Goal: Use online tool/utility: Utilize a website feature to perform a specific function

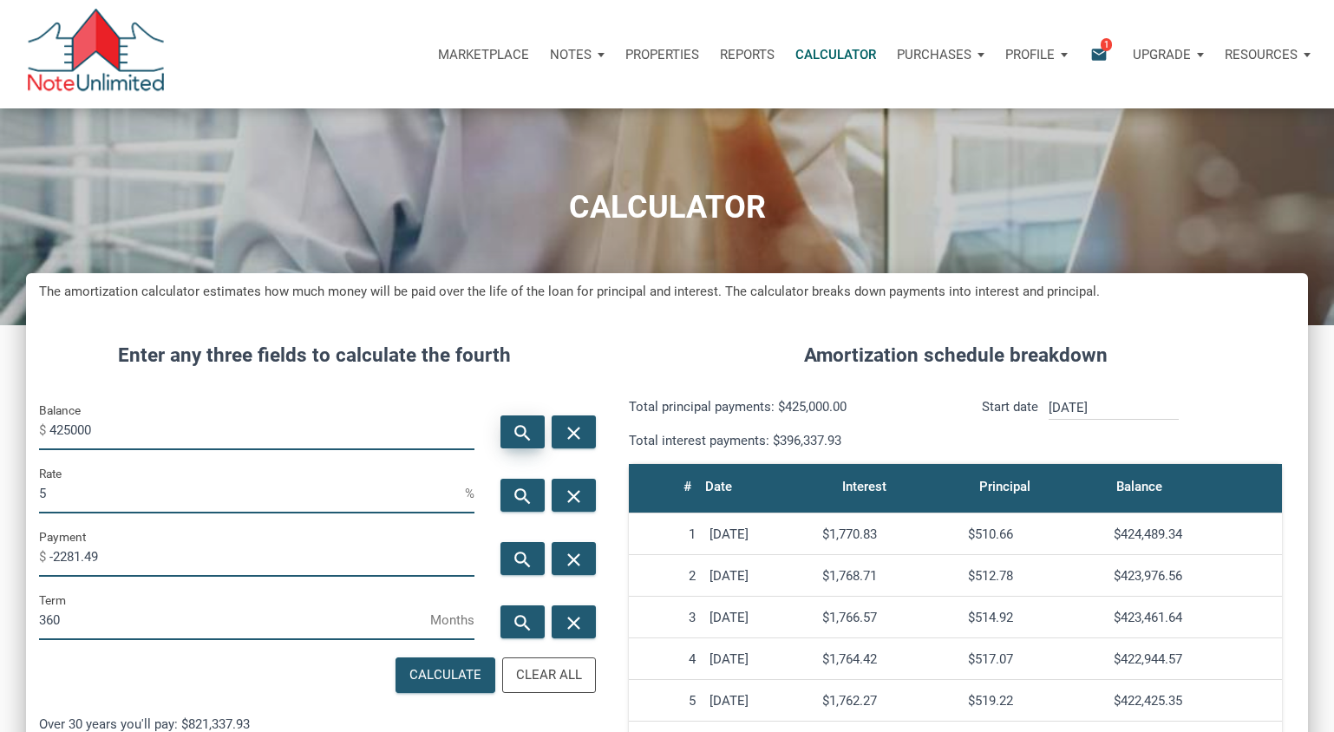
scroll to position [860, 1282]
click at [291, 356] on h4 "Enter any three fields to calculate the fourth" at bounding box center [314, 355] width 551 height 29
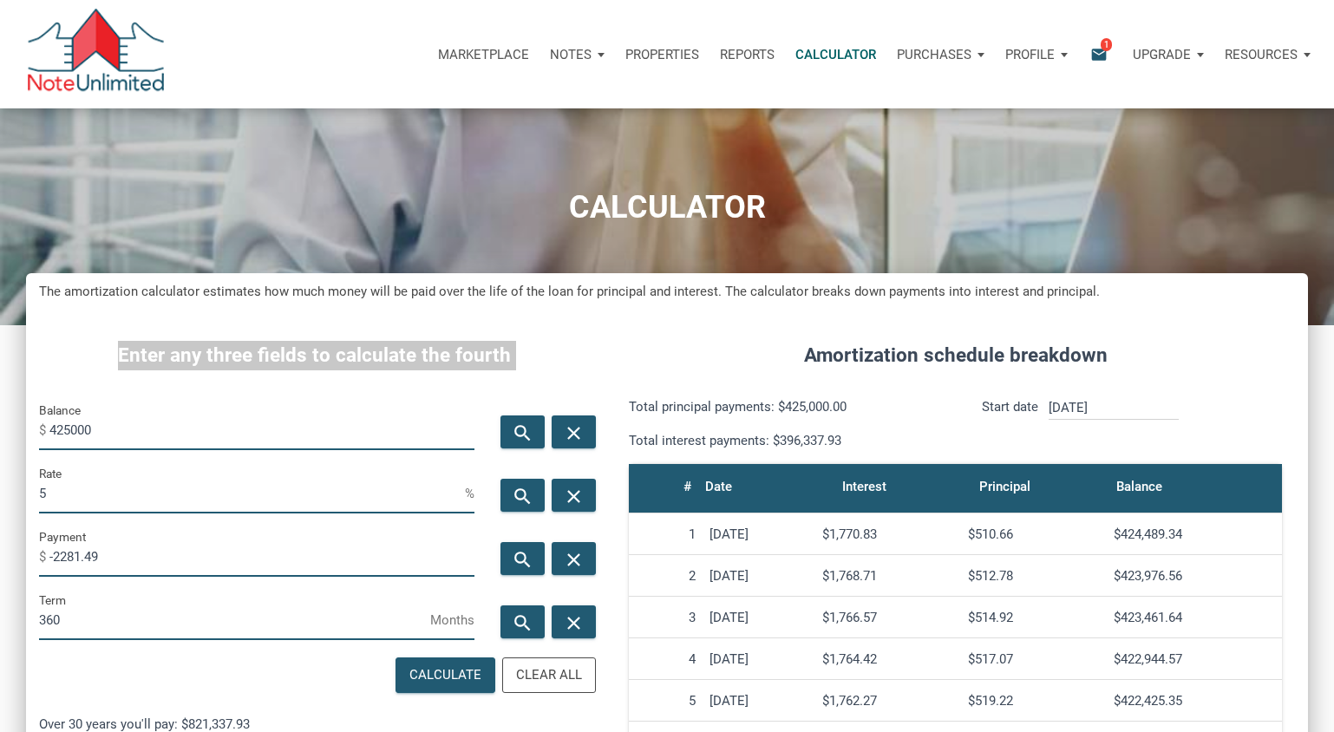
click at [291, 356] on h4 "Enter any three fields to calculate the fourth" at bounding box center [314, 355] width 551 height 29
click at [248, 360] on h4 "Enter any three fields to calculate the fourth" at bounding box center [314, 355] width 551 height 29
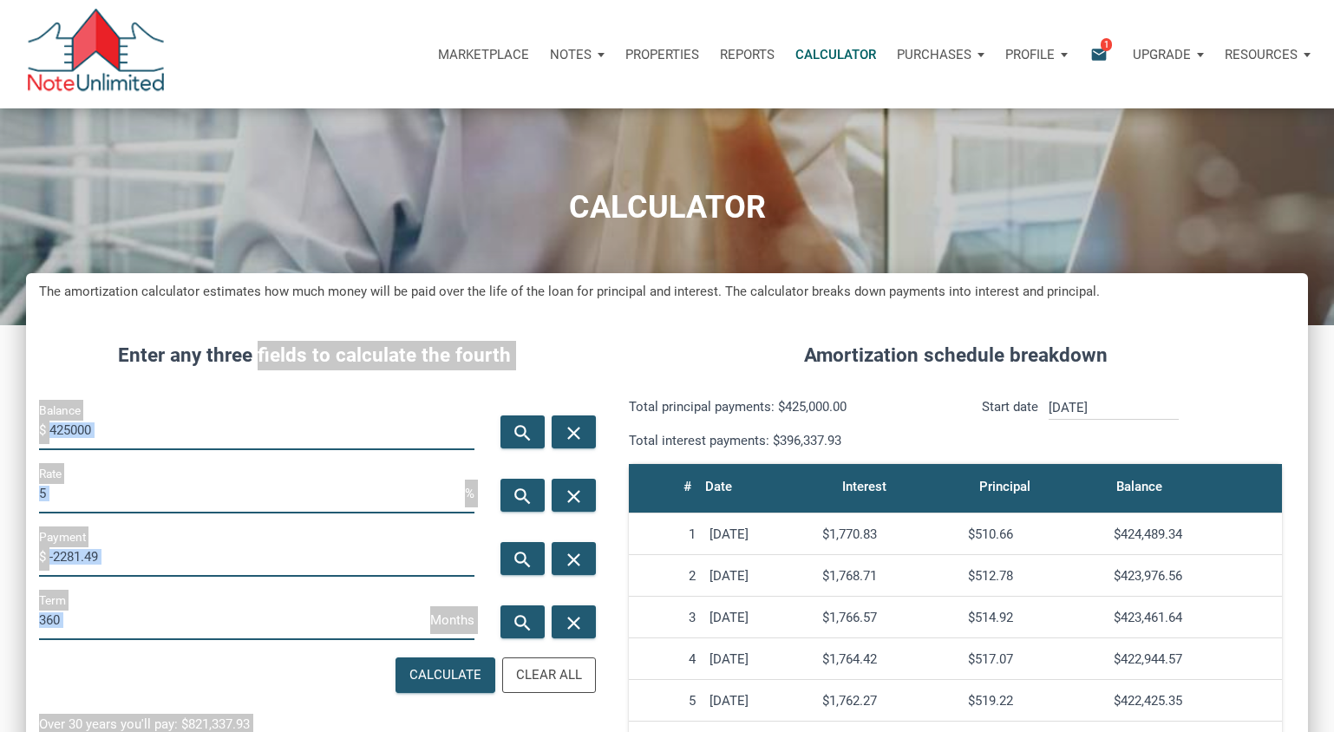
drag, startPoint x: 261, startPoint y: 356, endPoint x: 618, endPoint y: 351, distance: 357.4
click at [620, 351] on div "Enter any three fields to calculate the fourth Balance $ 425000 search close Ra…" at bounding box center [667, 724] width 1282 height 818
click at [618, 351] on h4 "Amortization schedule breakdown" at bounding box center [955, 355] width 679 height 29
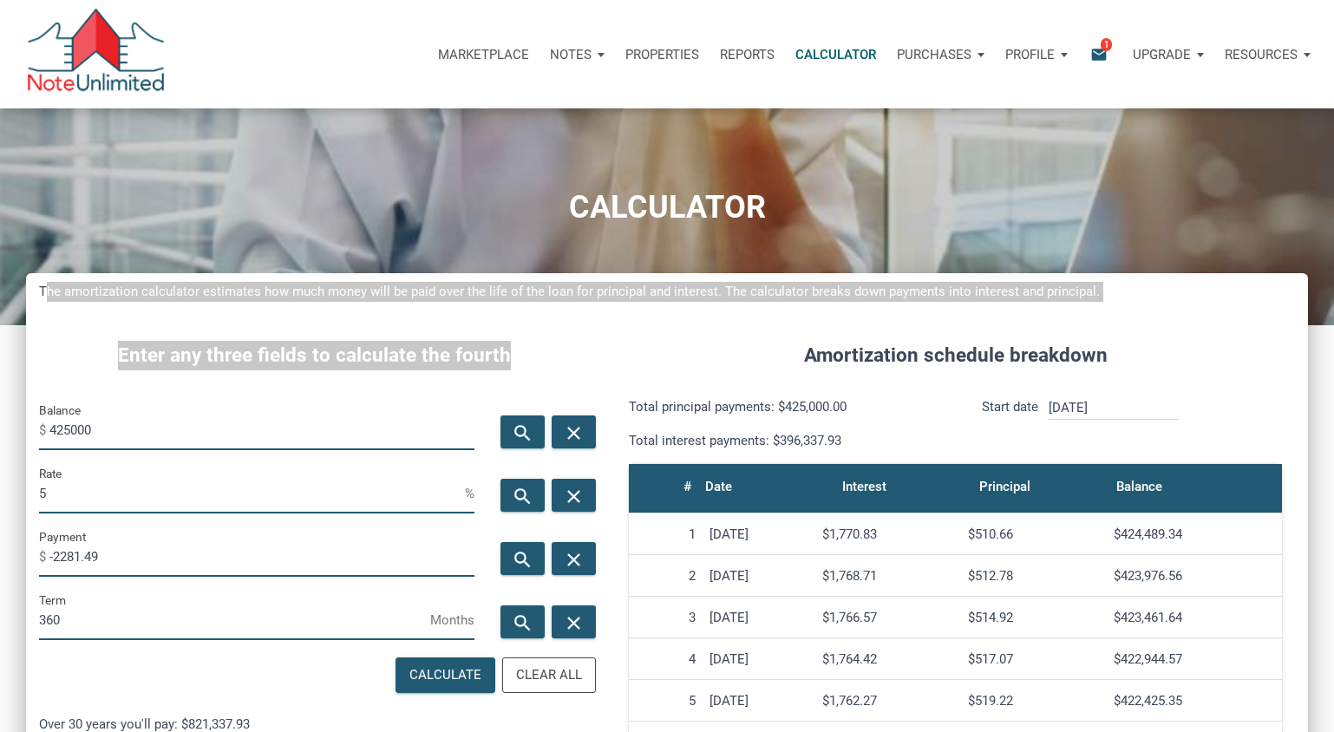
drag, startPoint x: 40, startPoint y: 292, endPoint x: 546, endPoint y: 367, distance: 512.0
click at [546, 367] on div "The amortization calculator estimates how much money will be paid over the life…" at bounding box center [667, 703] width 1282 height 860
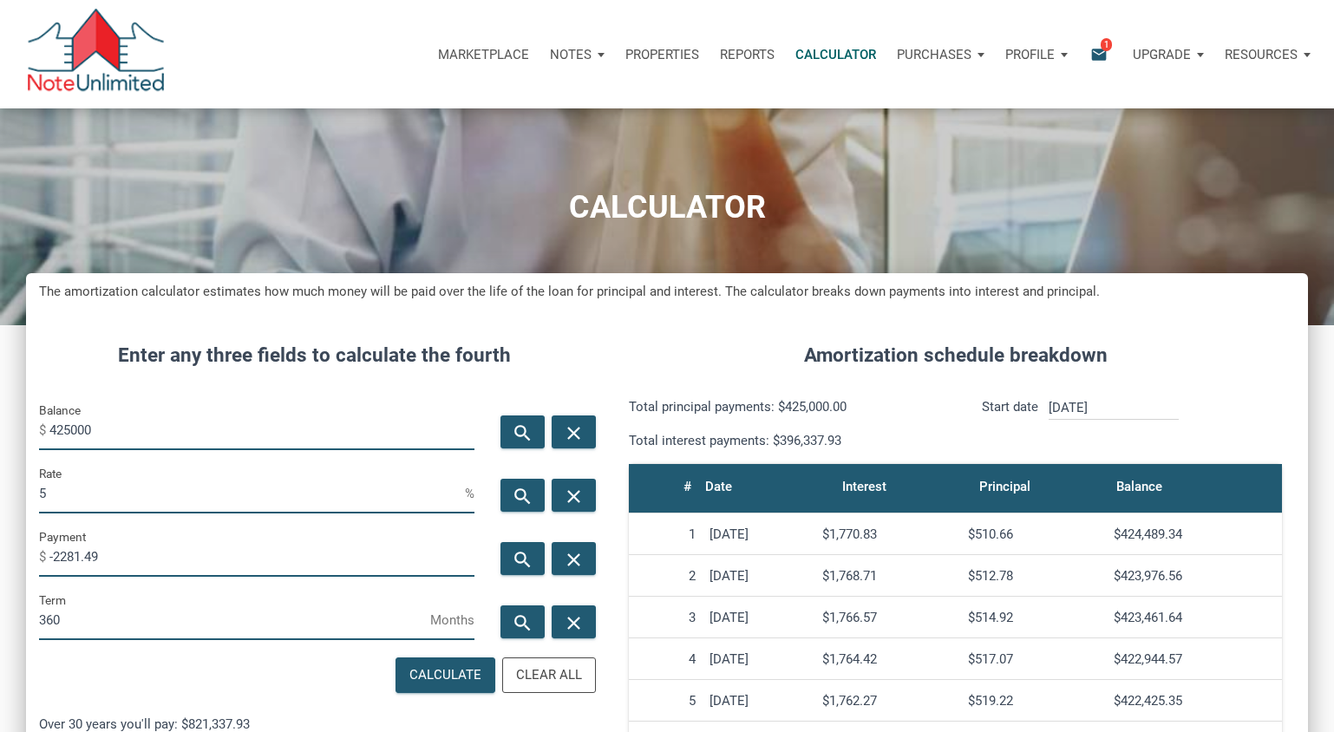
click at [53, 294] on h5 "The amortization calculator estimates how much money will be paid over the life…" at bounding box center [667, 292] width 1256 height 20
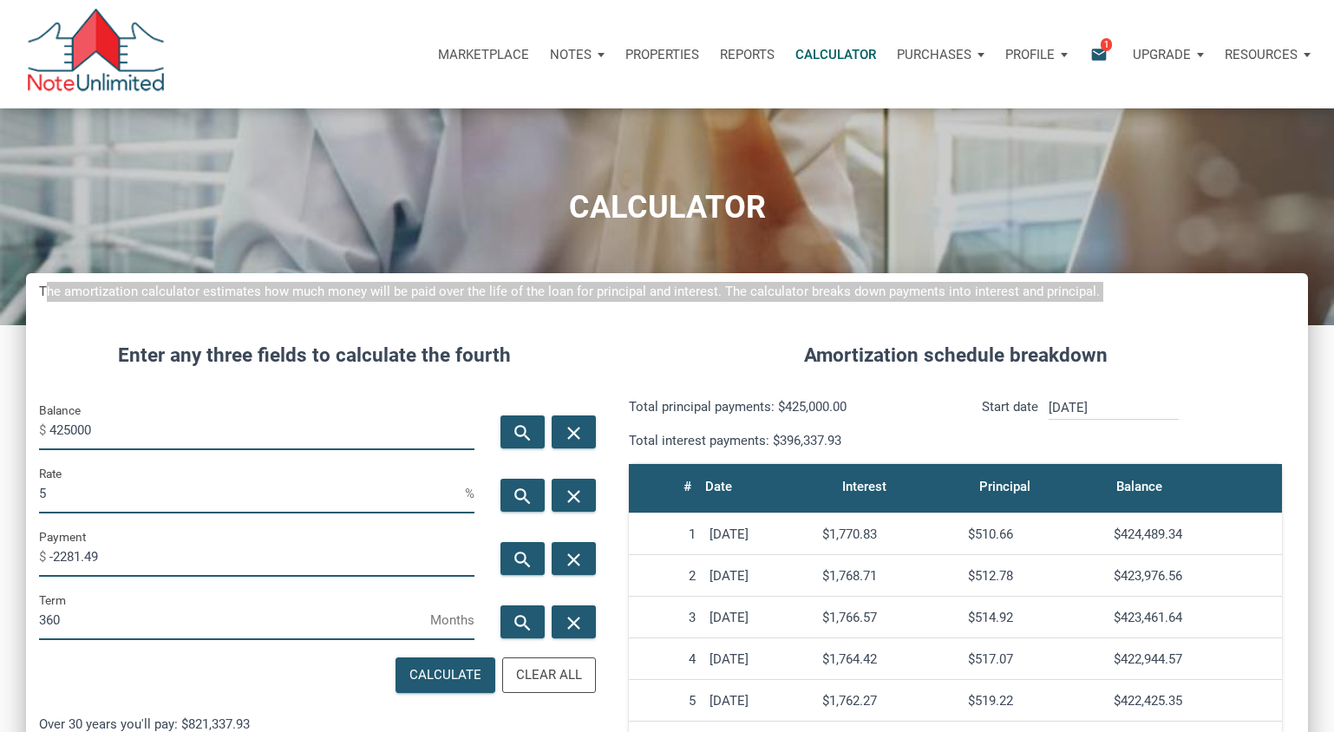
click at [53, 294] on h5 "The amortization calculator estimates how much money will be paid over the life…" at bounding box center [667, 292] width 1256 height 20
click at [480, 287] on h5 "The amortization calculator estimates how much money will be paid over the life…" at bounding box center [667, 292] width 1256 height 20
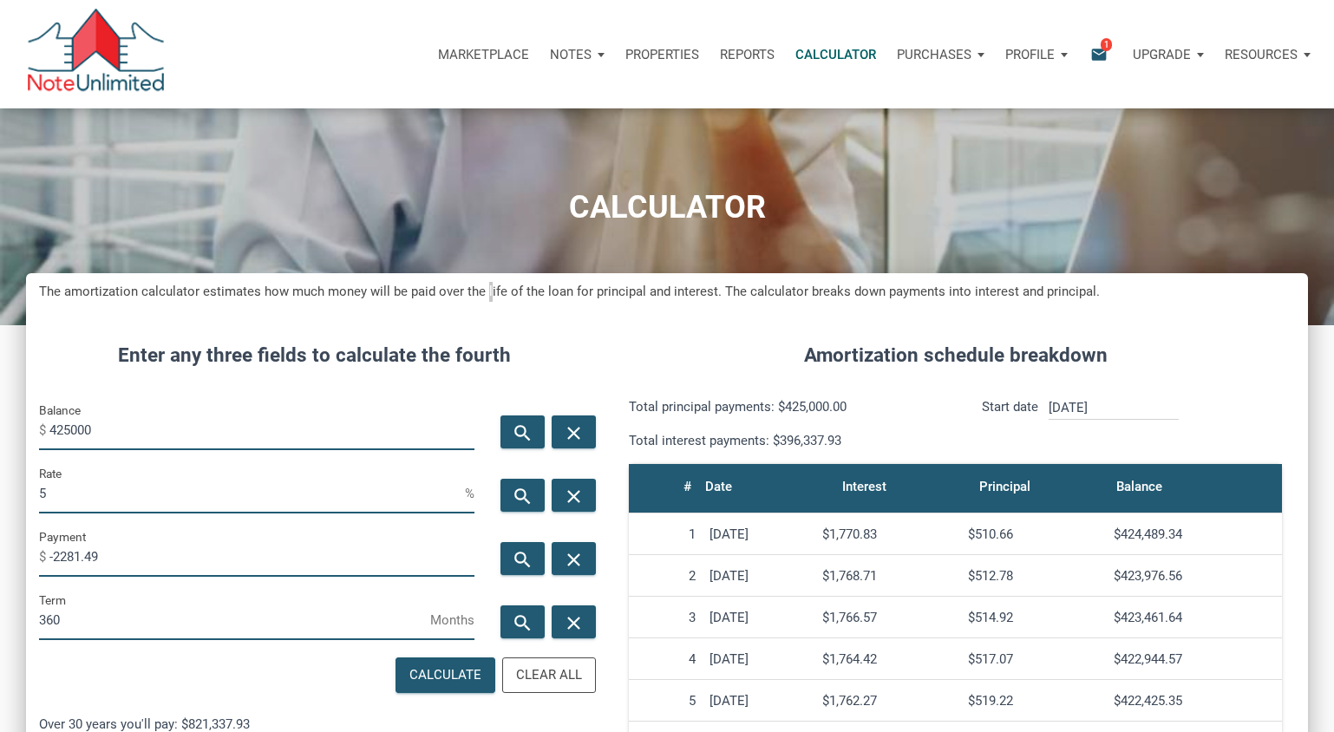
click at [480, 287] on h5 "The amortization calculator estimates how much money will be paid over the life…" at bounding box center [667, 292] width 1256 height 20
click at [468, 291] on h5 "The amortization calculator estimates how much money will be paid over the life…" at bounding box center [667, 292] width 1256 height 20
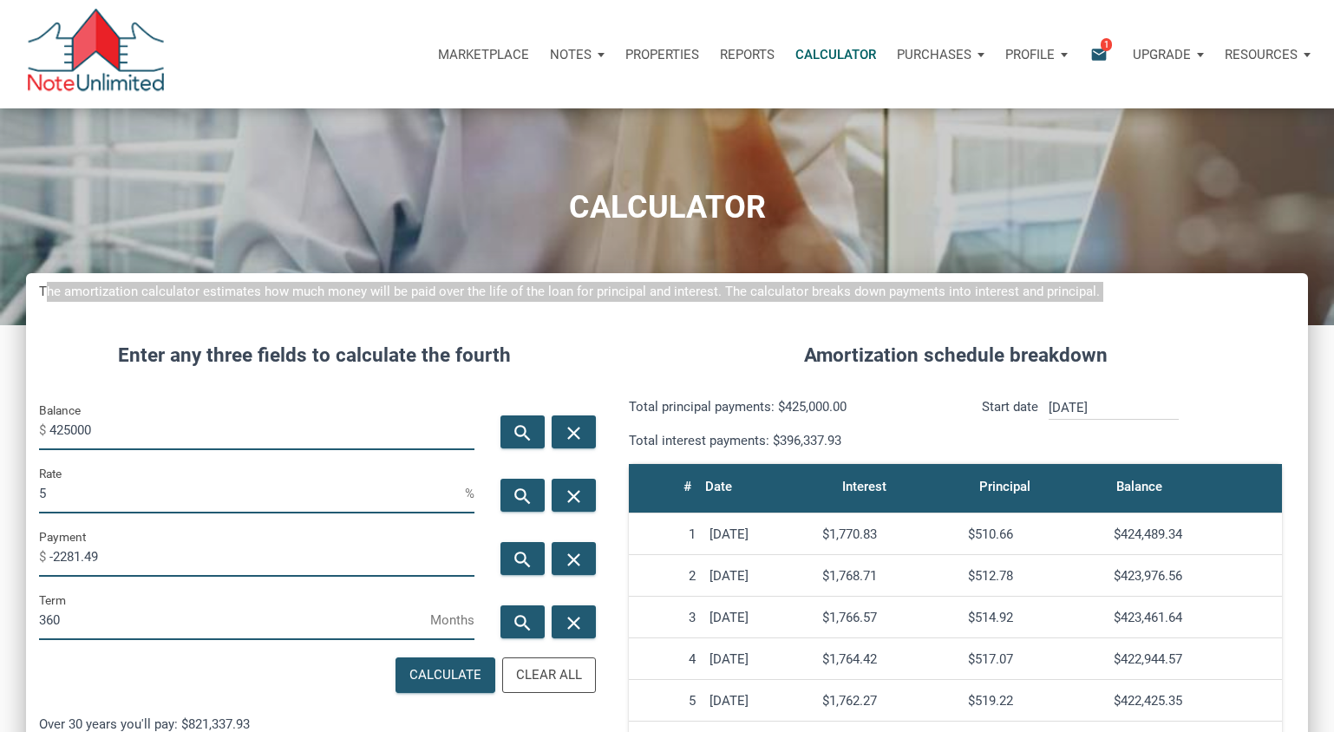
click at [468, 291] on h5 "The amortization calculator estimates how much money will be paid over the life…" at bounding box center [667, 292] width 1256 height 20
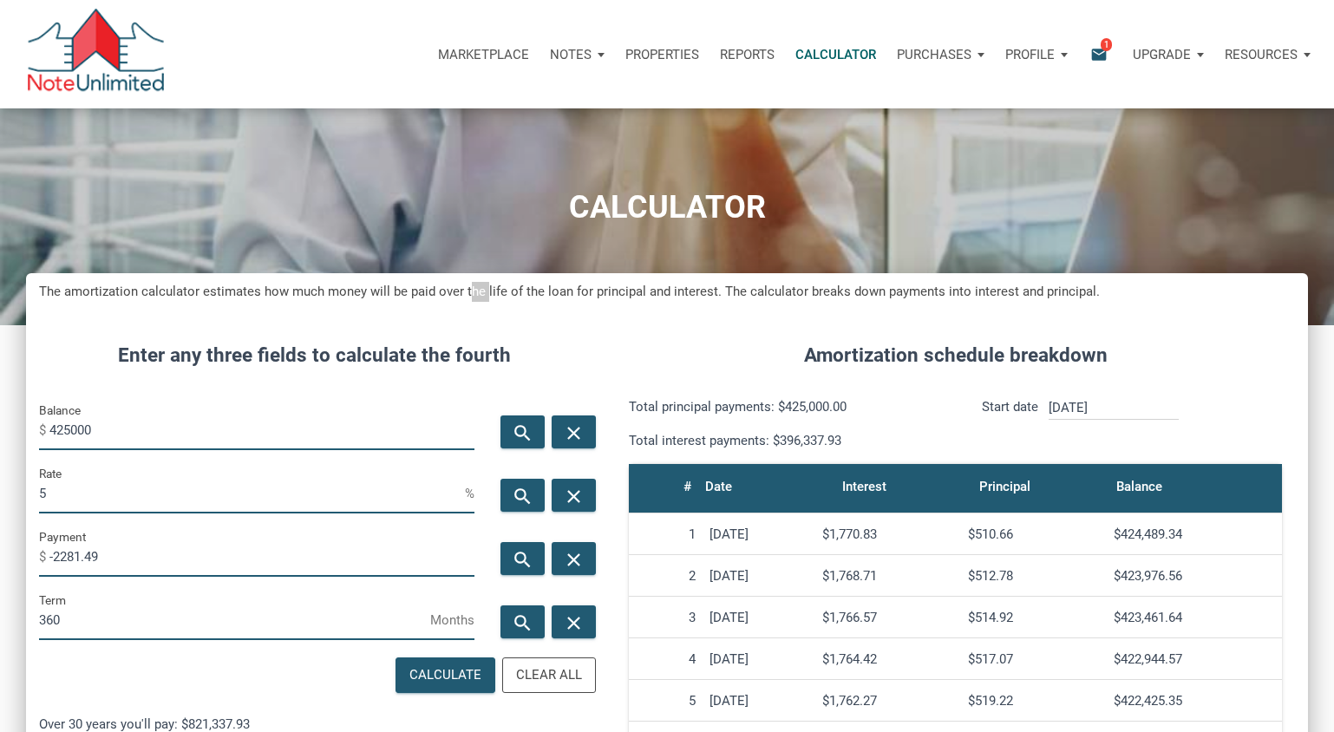
click at [468, 291] on h5 "The amortization calculator estimates how much money will be paid over the life…" at bounding box center [667, 292] width 1256 height 20
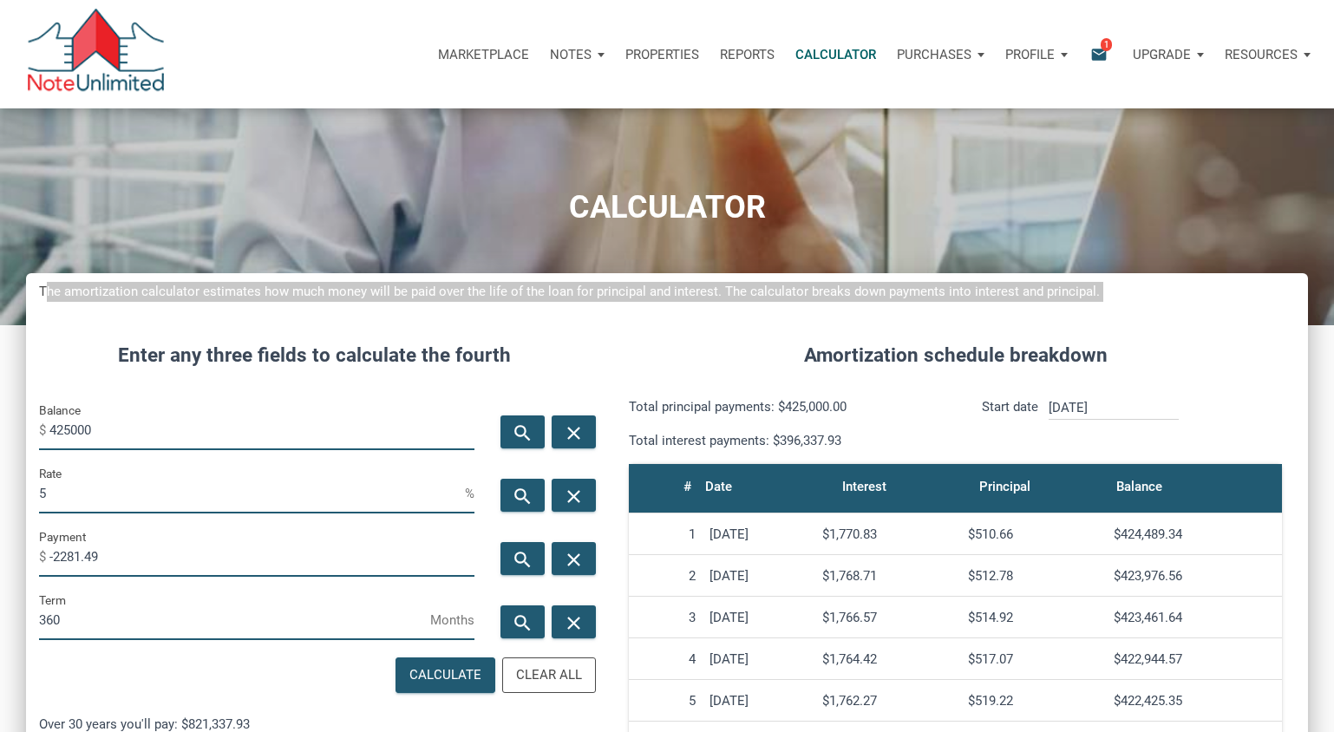
click at [468, 291] on h5 "The amortization calculator estimates how much money will be paid over the life…" at bounding box center [667, 292] width 1256 height 20
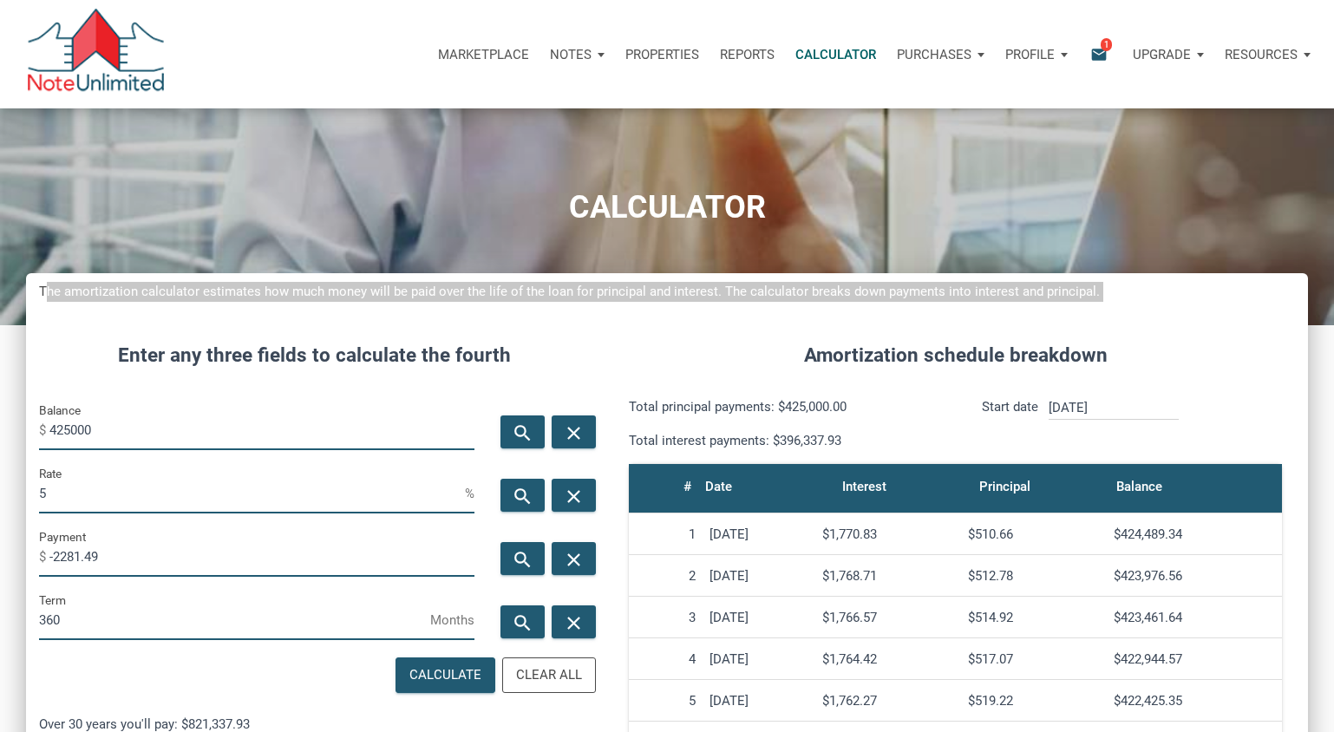
click at [468, 291] on h5 "The amortization calculator estimates how much money will be paid over the life…" at bounding box center [667, 292] width 1256 height 20
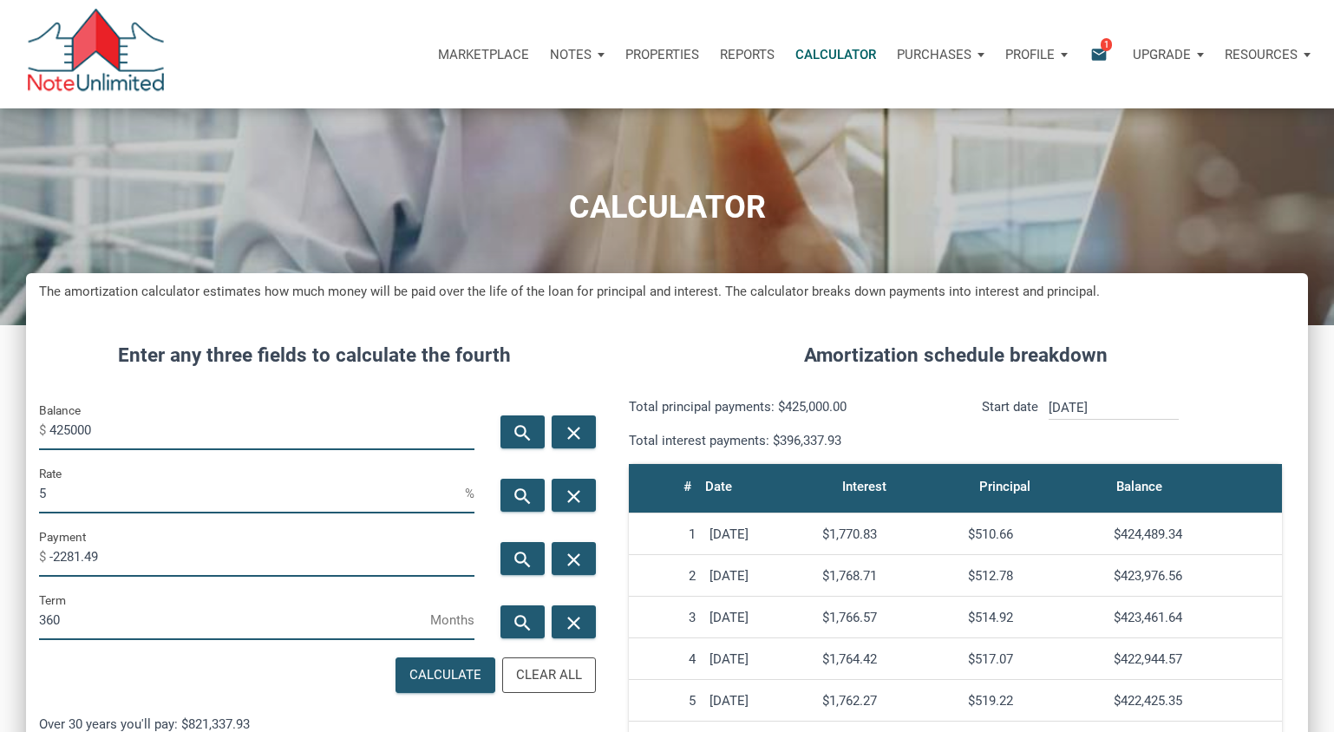
click at [456, 294] on h5 "The amortization calculator estimates how much money will be paid over the life…" at bounding box center [667, 292] width 1256 height 20
drag, startPoint x: 561, startPoint y: 202, endPoint x: 855, endPoint y: 206, distance: 294.1
click at [855, 206] on h1 "CALCULATOR" at bounding box center [667, 208] width 1308 height 36
